Goal: Transaction & Acquisition: Purchase product/service

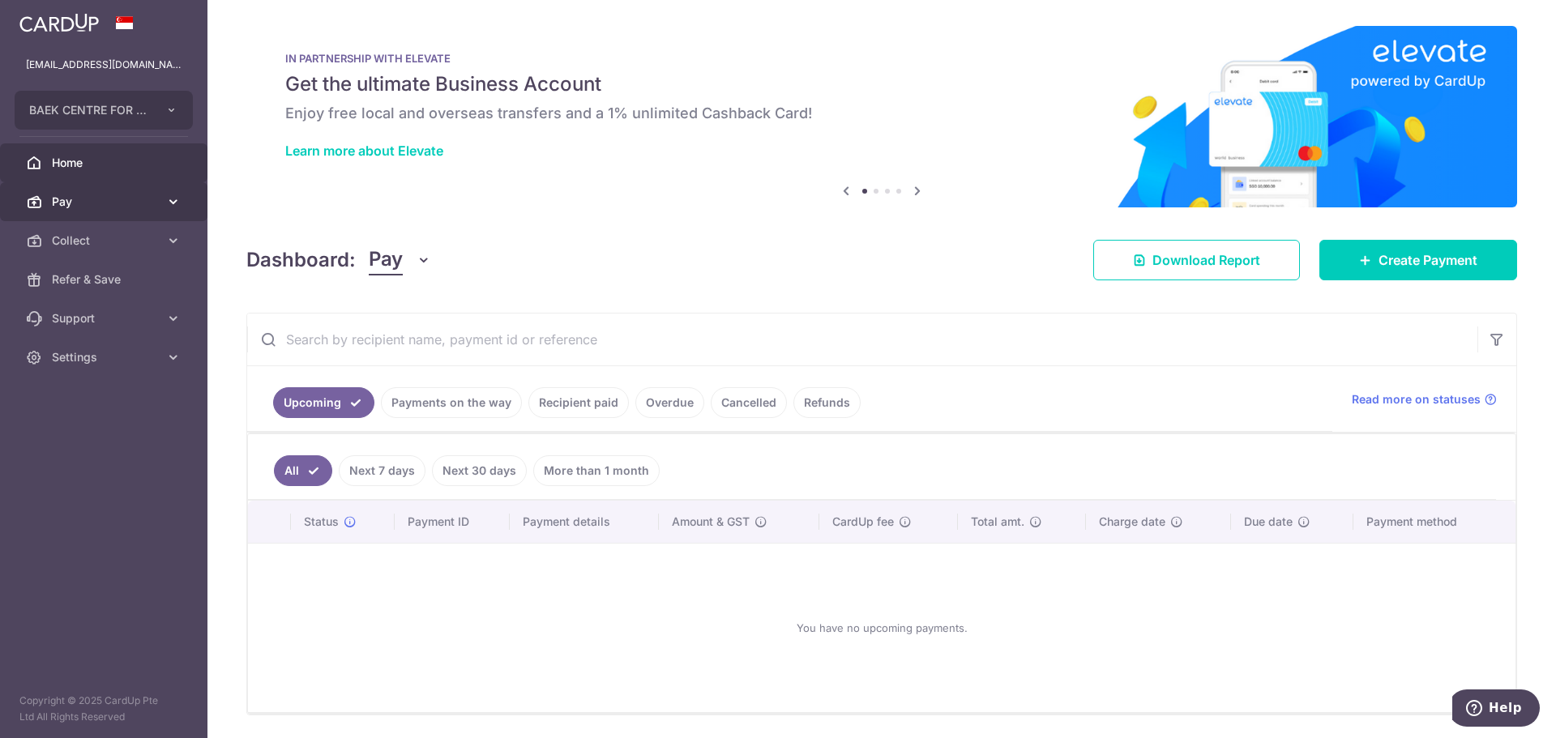
click at [83, 211] on link "Pay" at bounding box center [103, 201] width 207 height 39
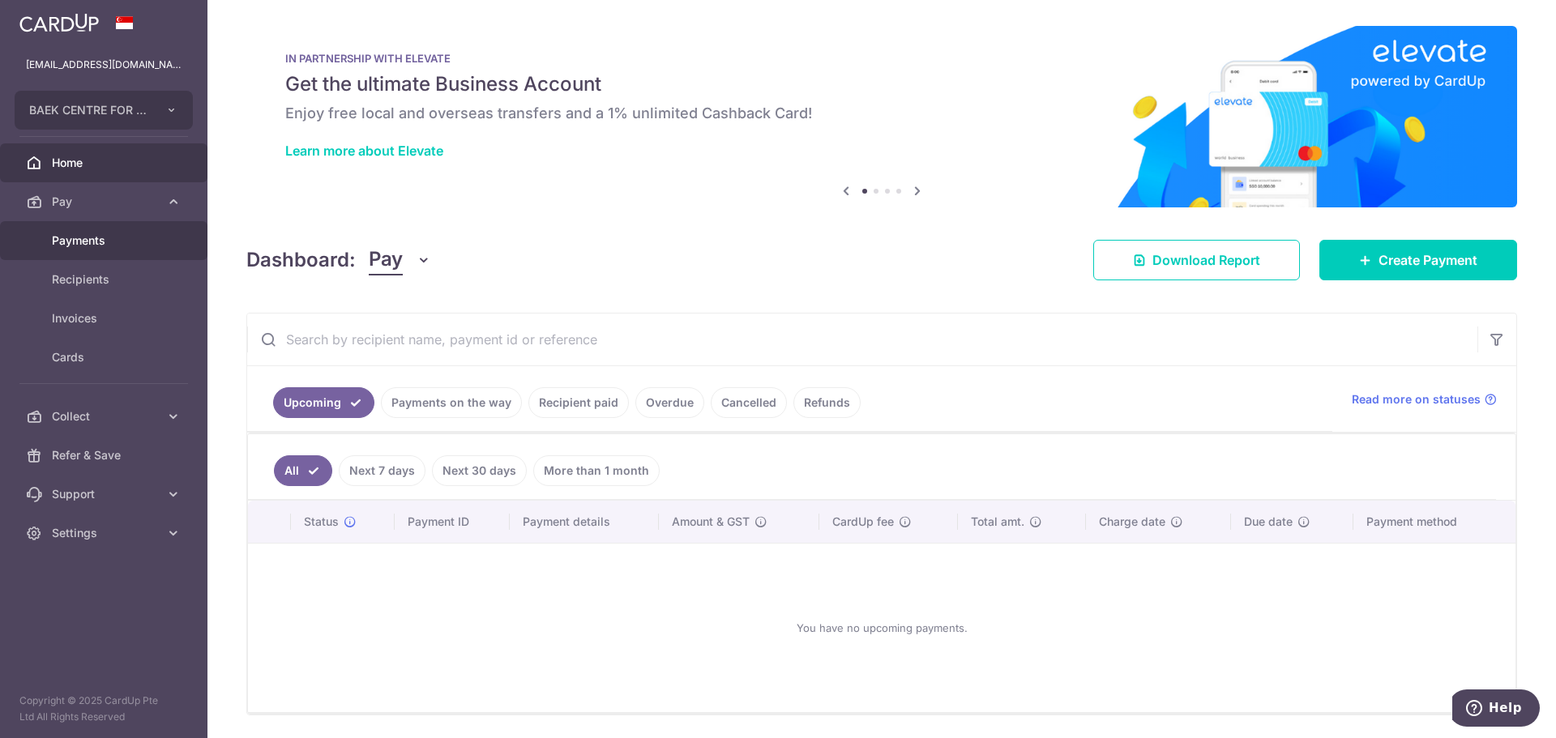
click at [93, 235] on span "Payments" at bounding box center [105, 241] width 107 height 16
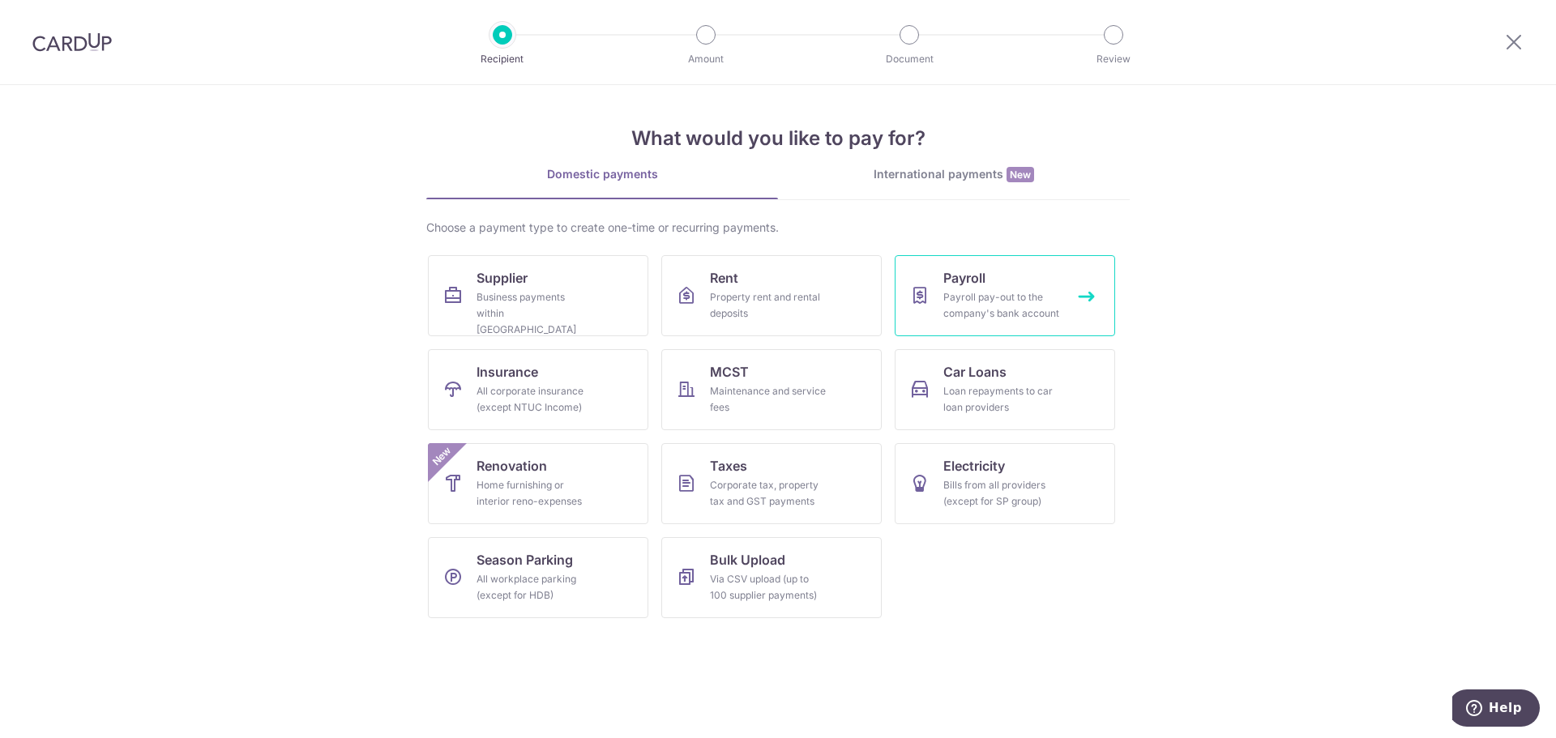
click at [1012, 291] on div "Payroll pay-out to the company's bank account" at bounding box center [1001, 305] width 117 height 32
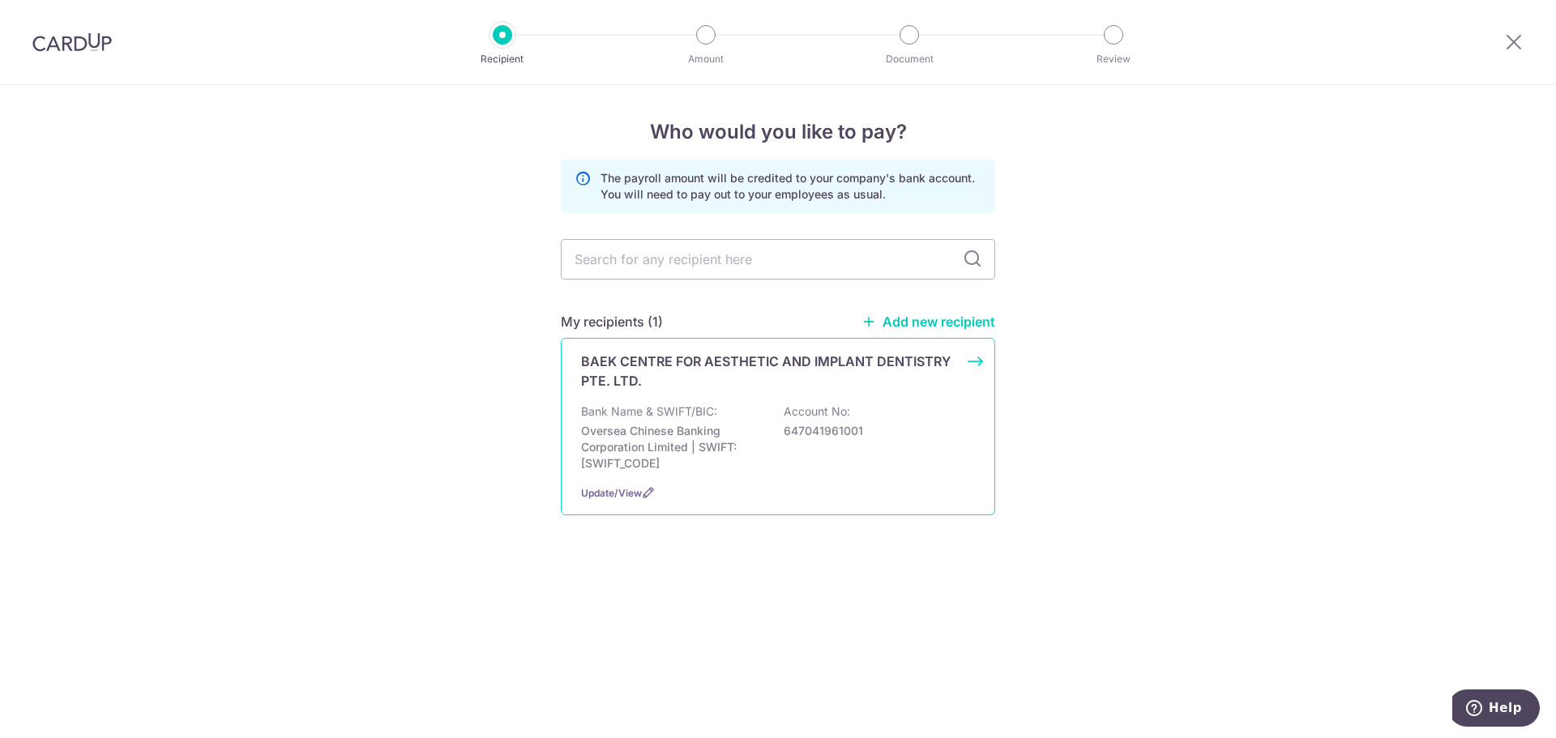
click at [987, 363] on div "BAEK CENTRE FOR AESTHETIC AND IMPLANT DENTISTRY PTE. LTD. Bank Name & SWIFT/BIC…" at bounding box center [778, 427] width 434 height 178
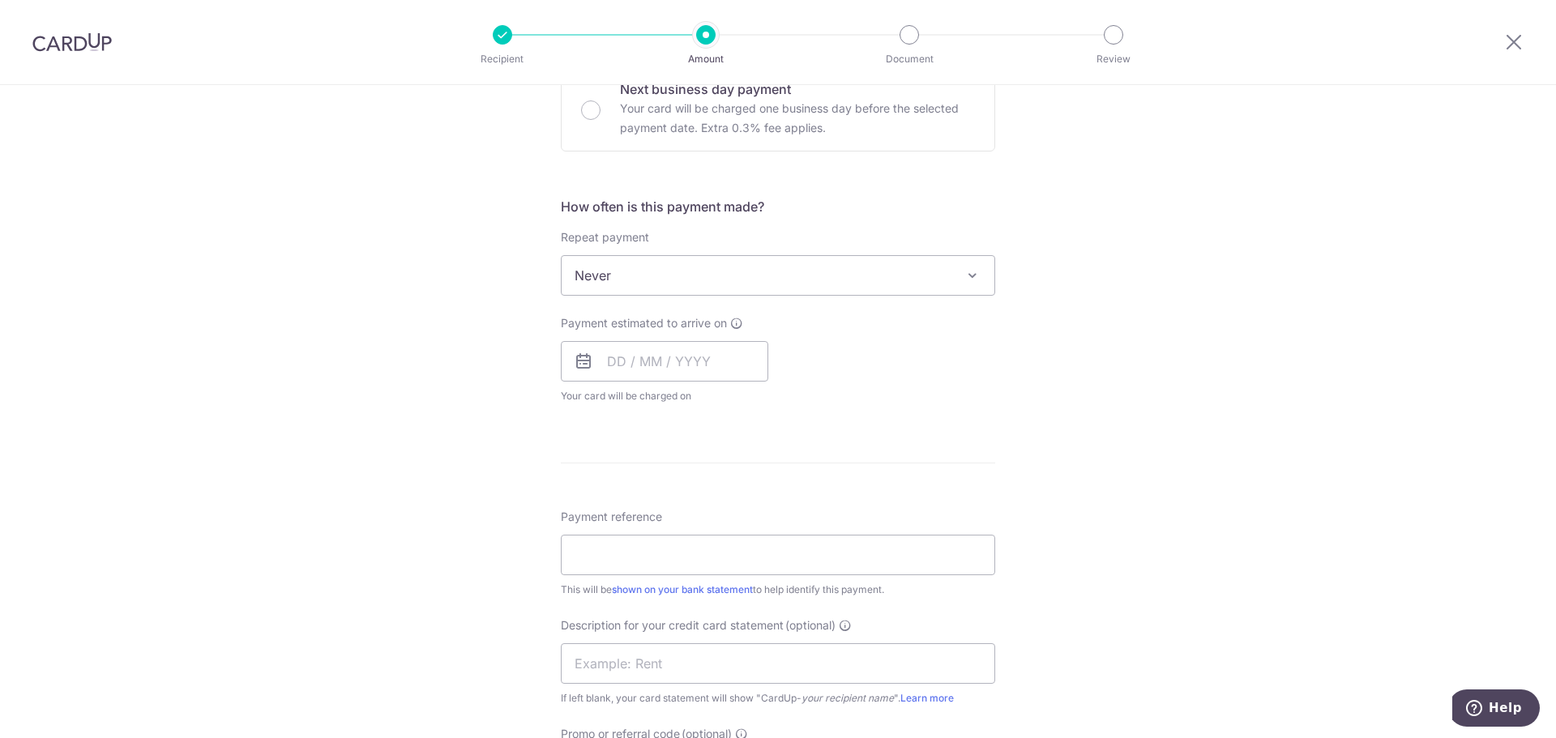
scroll to position [567, 0]
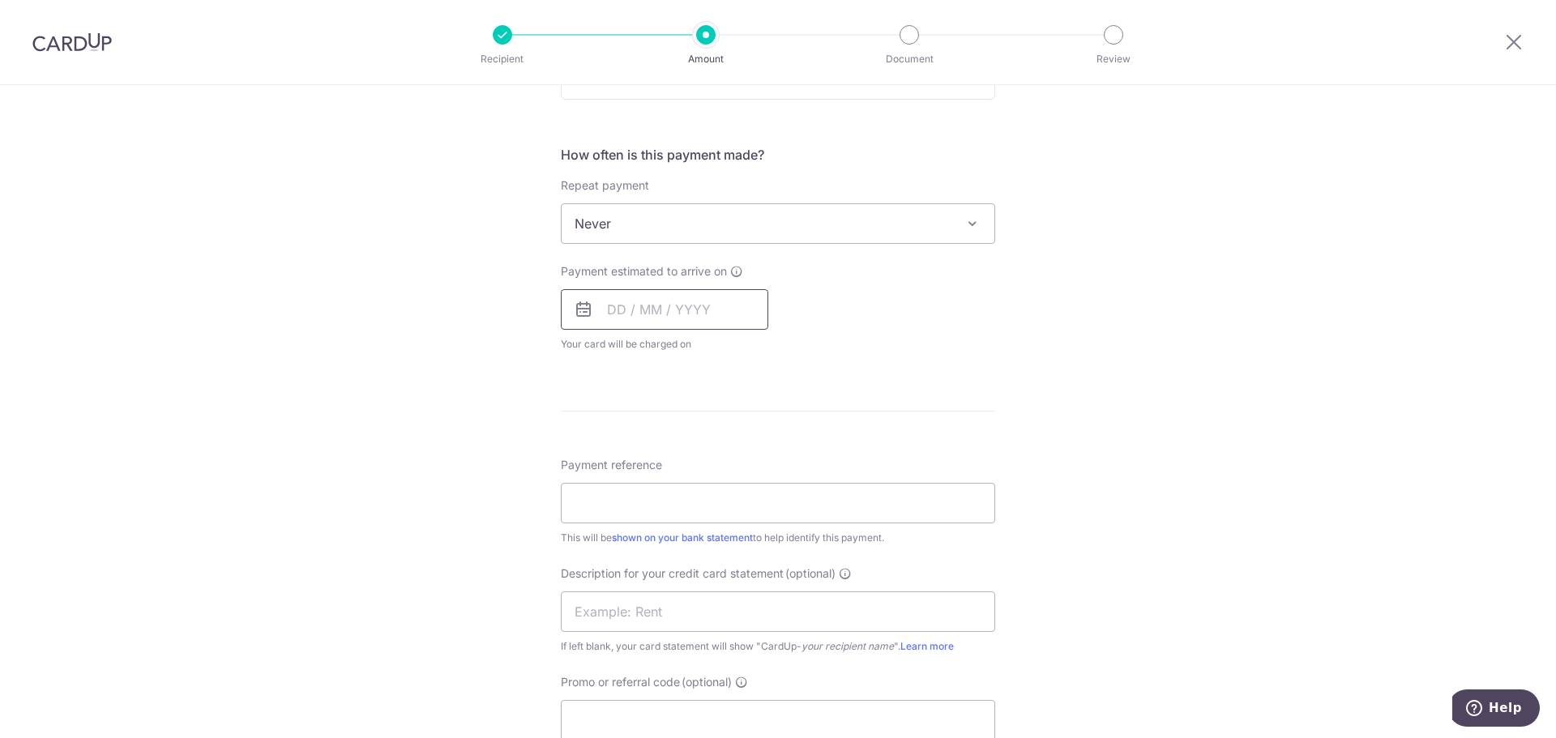
click at [649, 302] on input "text" at bounding box center [664, 309] width 207 height 41
